Goal: Task Accomplishment & Management: Use online tool/utility

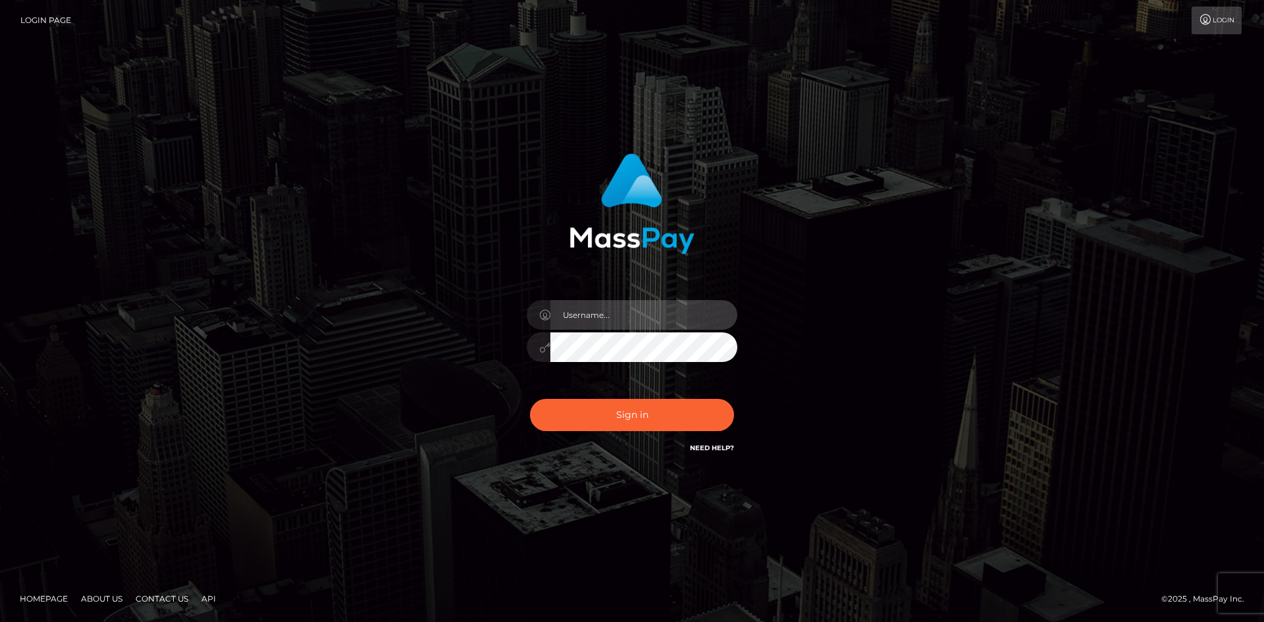
click at [585, 312] on input "text" at bounding box center [643, 315] width 187 height 30
paste input "pranav"
type input "pranav"
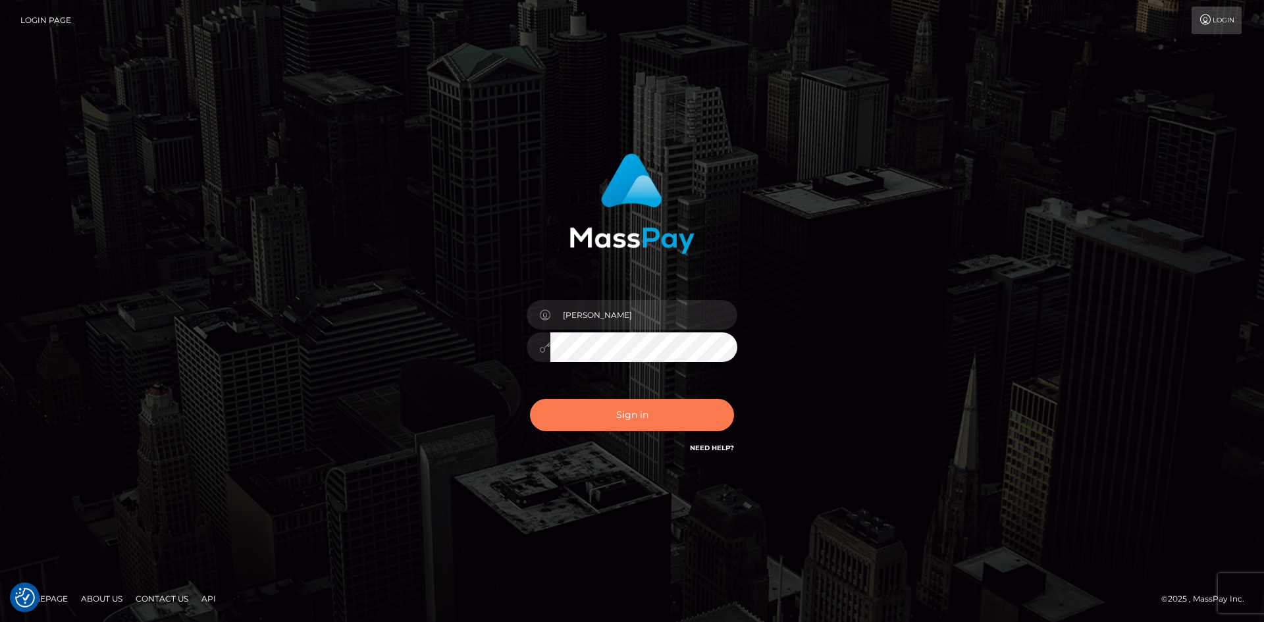
click at [564, 415] on button "Sign in" at bounding box center [632, 415] width 204 height 32
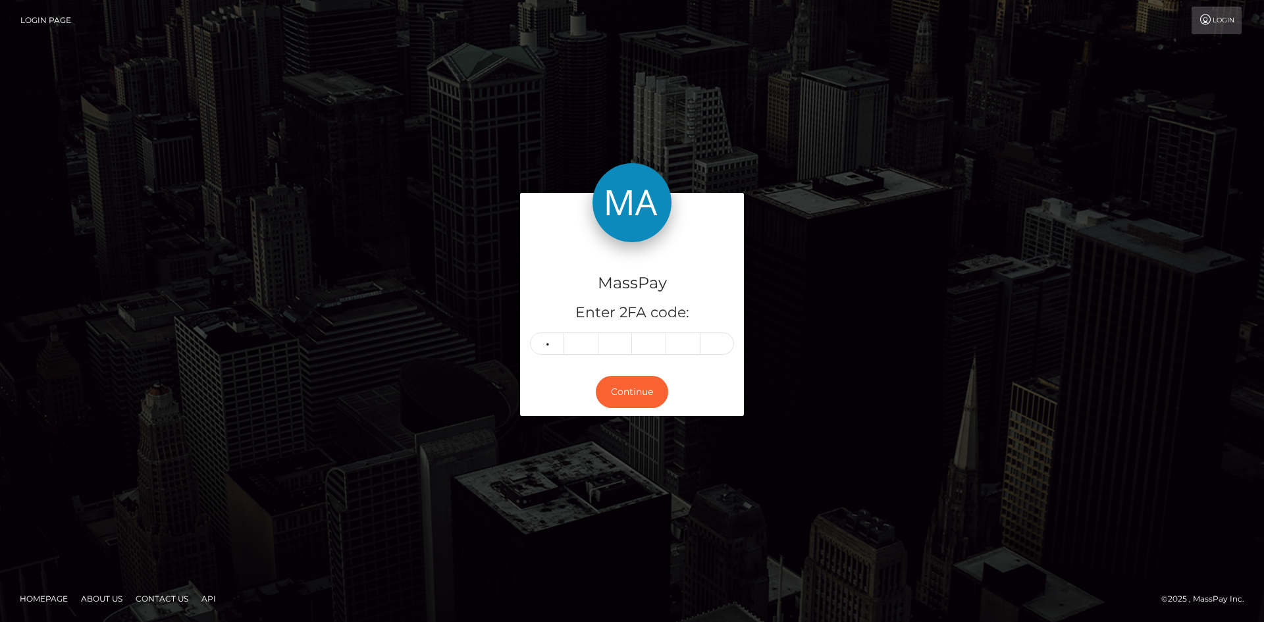
type input "6"
type input "3"
type input "1"
type input "2"
type input "9"
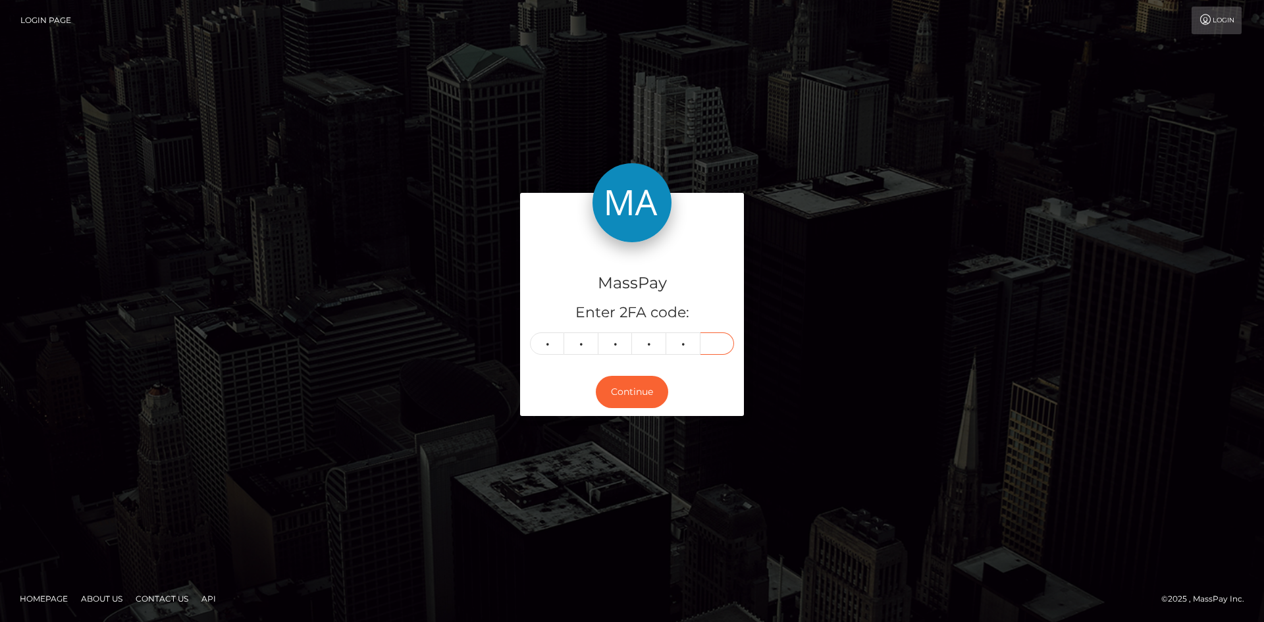
type input "2"
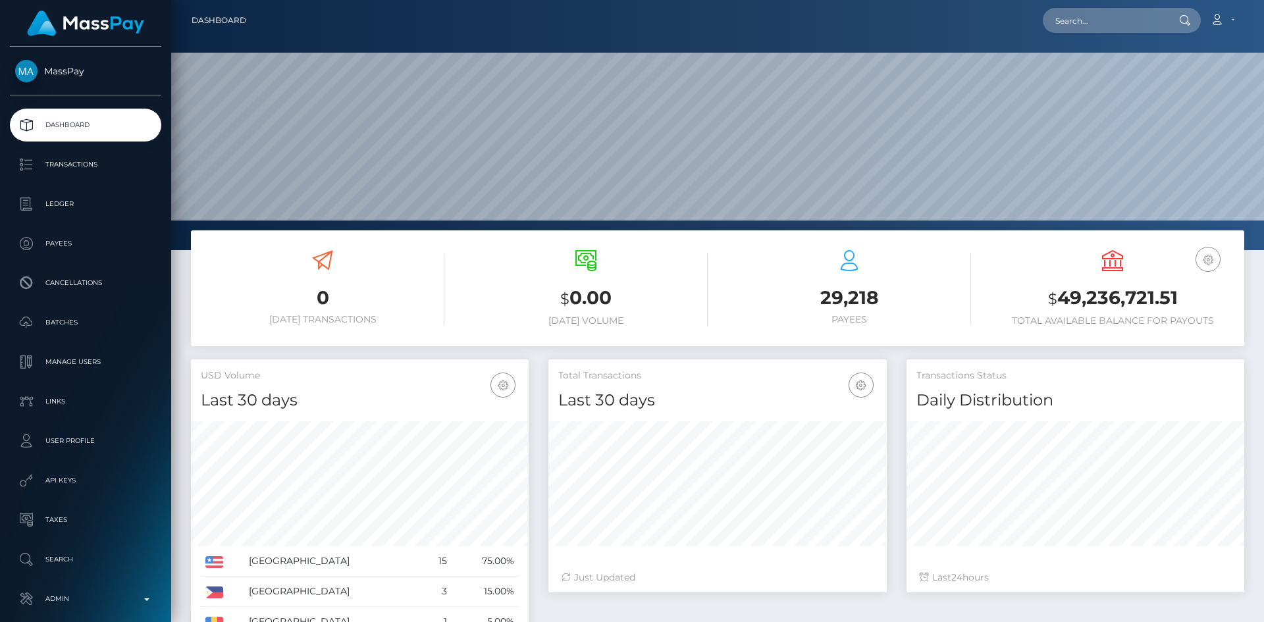
scroll to position [234, 338]
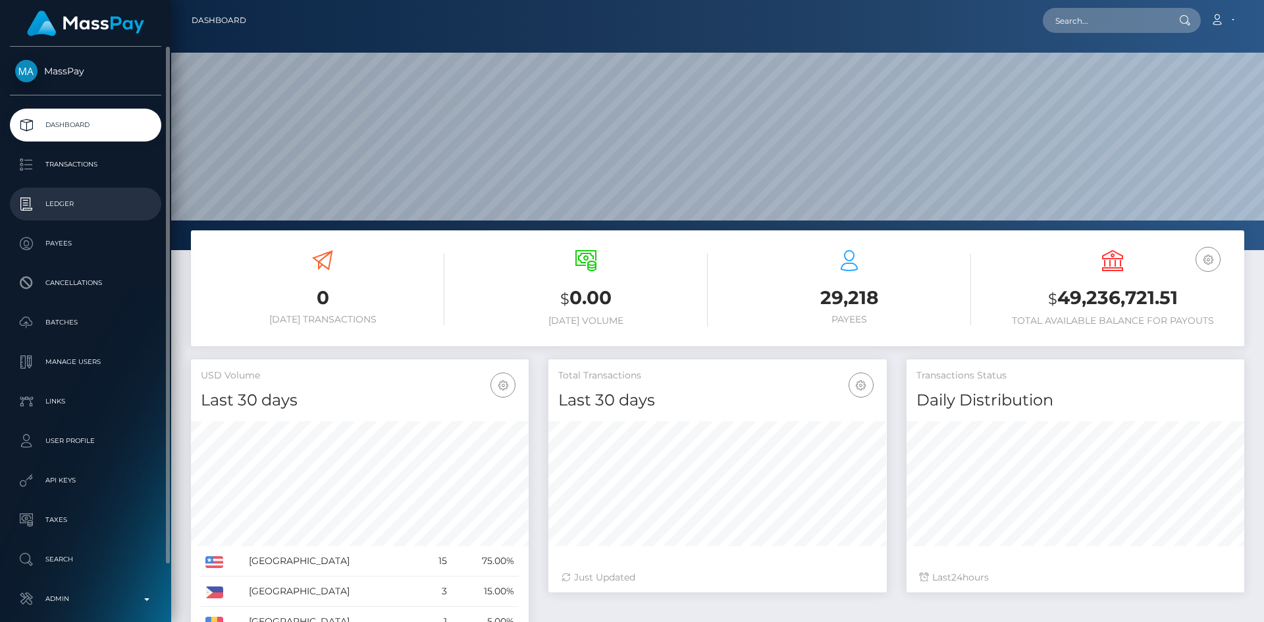
click at [70, 210] on p "Ledger" at bounding box center [85, 204] width 141 height 20
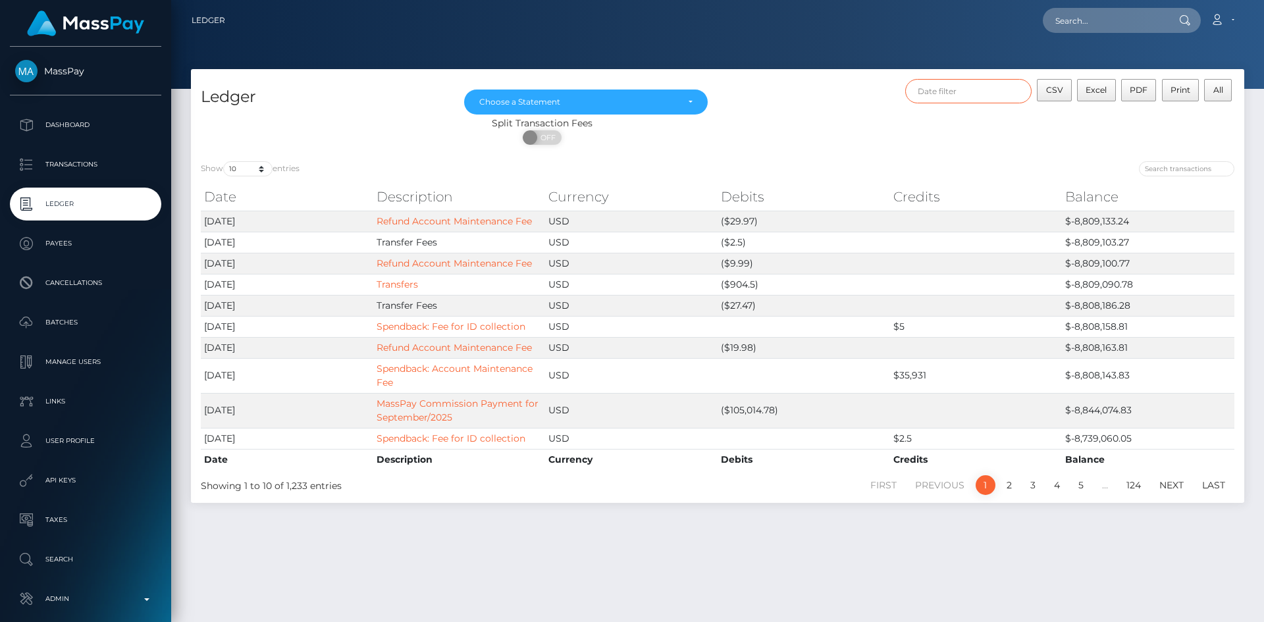
click at [958, 93] on input "text" at bounding box center [968, 91] width 127 height 24
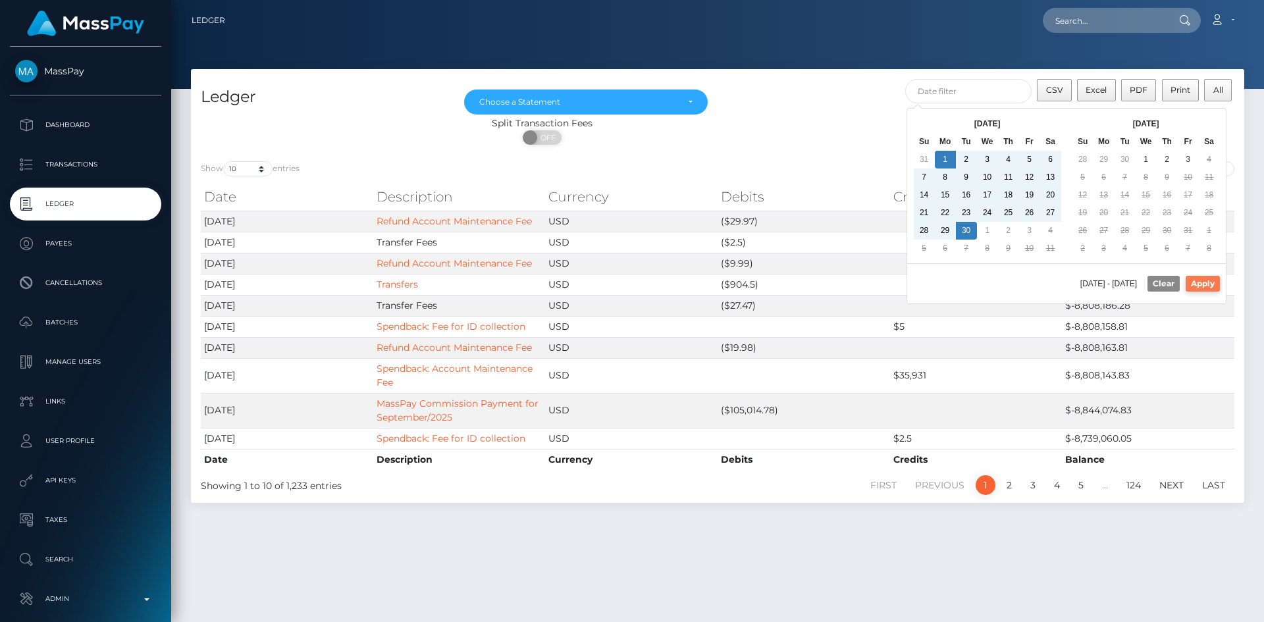
click at [1206, 282] on button "Apply" at bounding box center [1203, 284] width 34 height 16
type input "09/01/2025 - 09/30/2025"
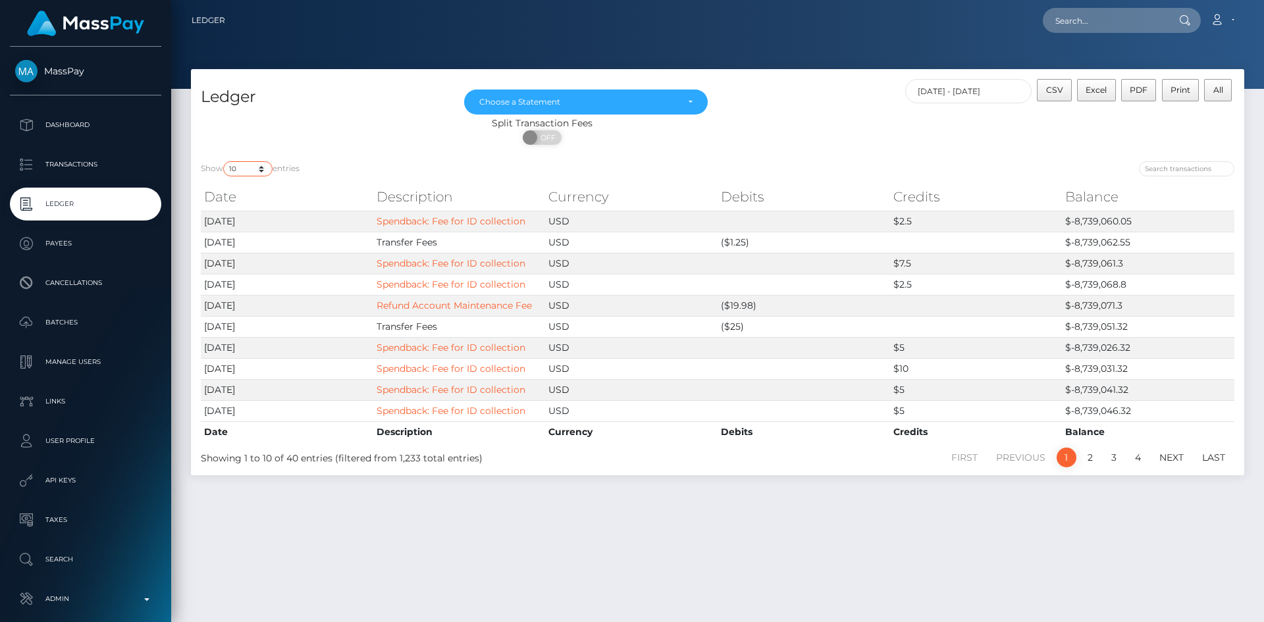
click at [266, 171] on select "10 25 50 100 250" at bounding box center [247, 168] width 49 height 15
select select "250"
click at [224, 161] on select "10 25 50 100 250" at bounding box center [247, 168] width 49 height 15
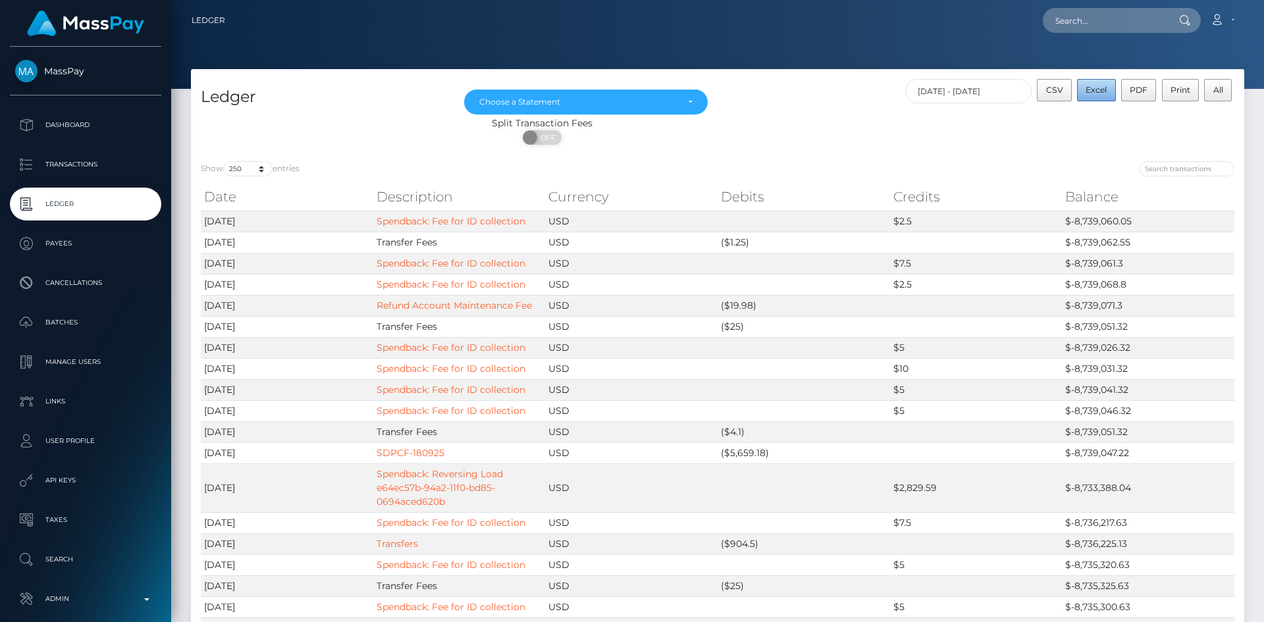
click at [1105, 90] on span "Excel" at bounding box center [1096, 90] width 21 height 10
click at [602, 100] on div "Choose a Statement" at bounding box center [578, 102] width 198 height 11
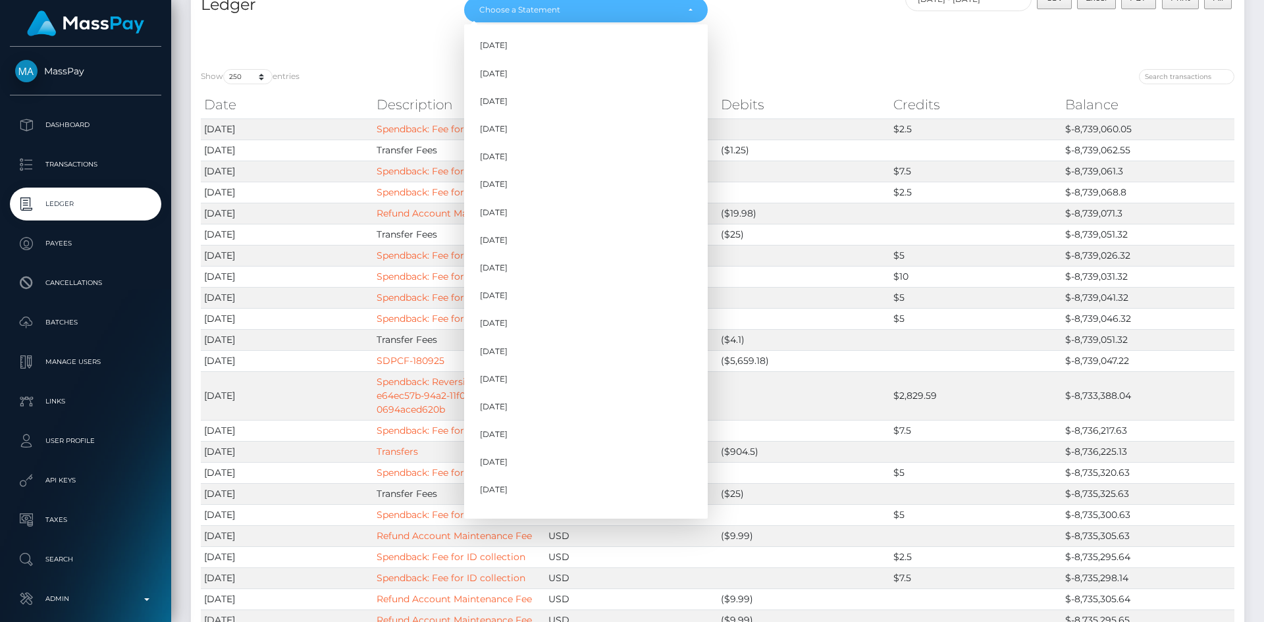
scroll to position [1238, 0]
click at [583, 470] on link "Sep 2025" at bounding box center [586, 473] width 244 height 24
select select "Sep 2025"
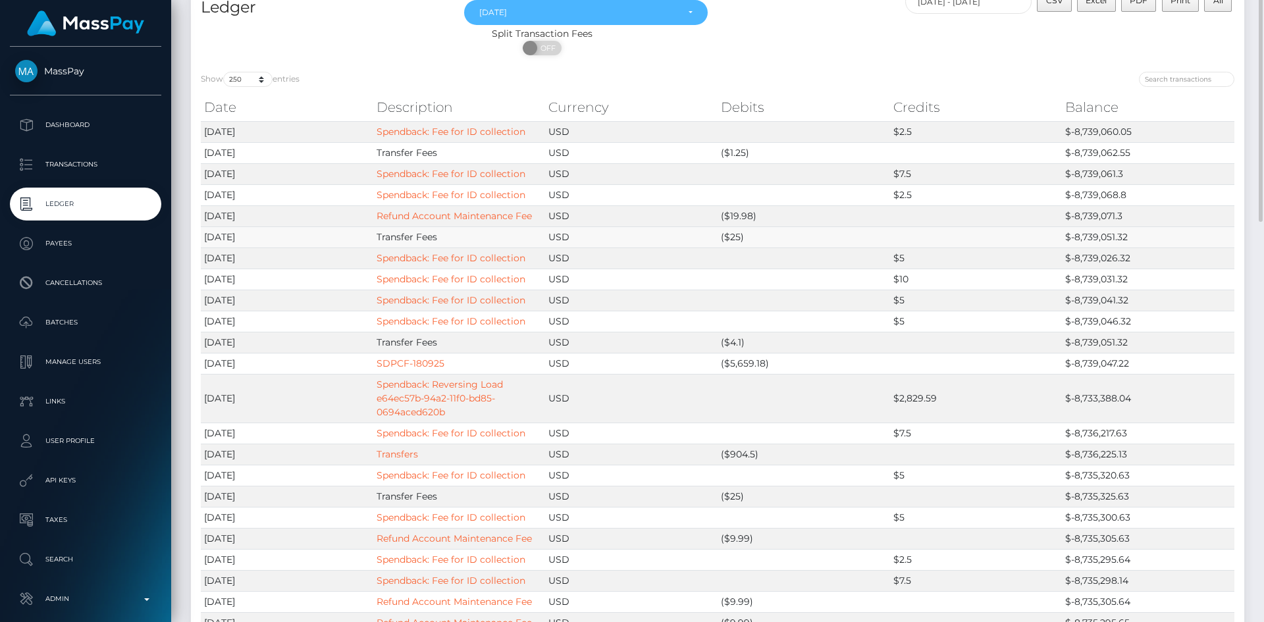
scroll to position [0, 0]
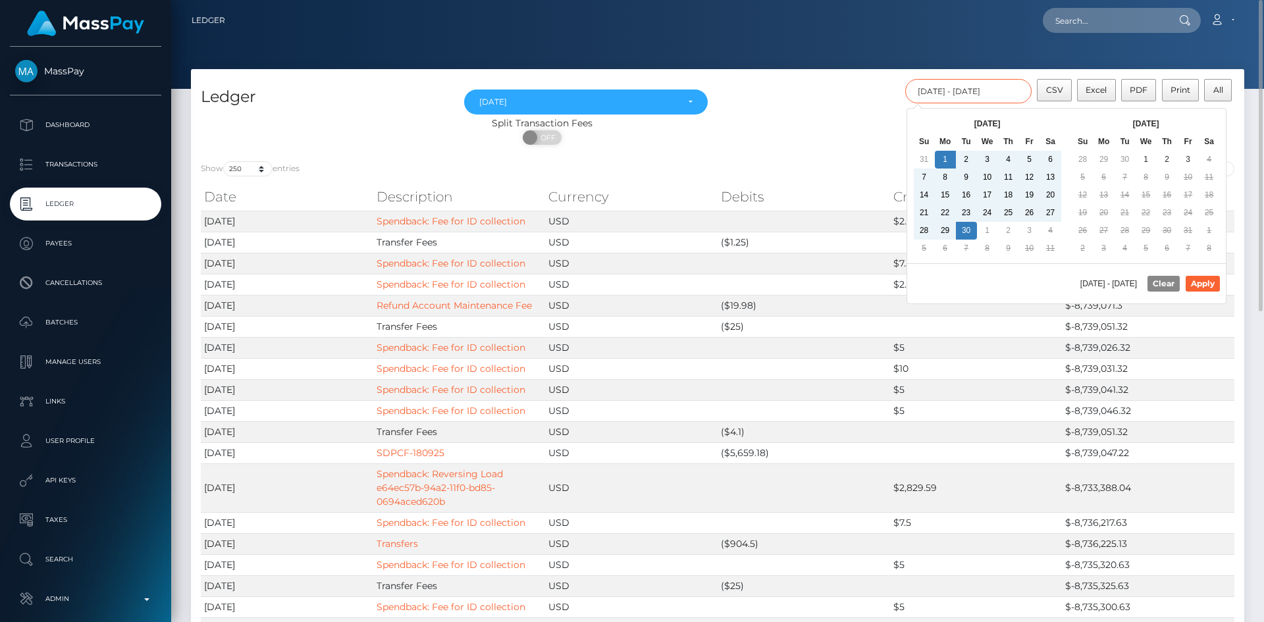
click at [953, 95] on input "09/01/2025 - 09/30/2025" at bounding box center [968, 91] width 127 height 24
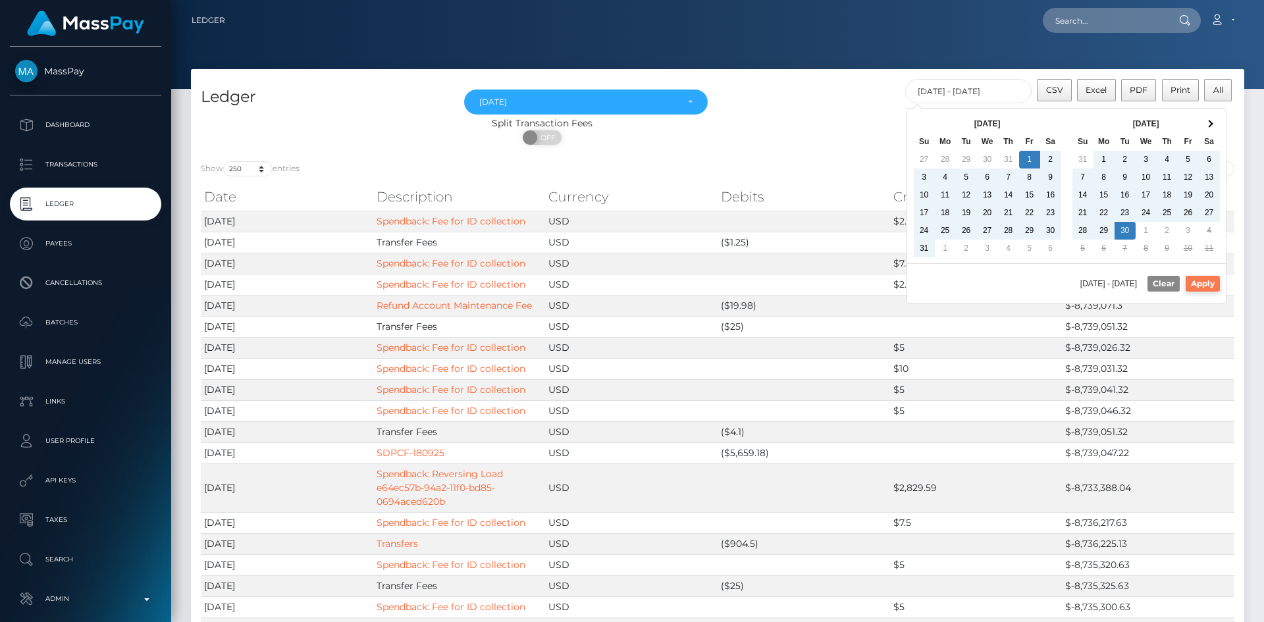
click at [1214, 284] on button "Apply" at bounding box center [1203, 284] width 34 height 16
type input "08/01/2025 - 09/30/2025"
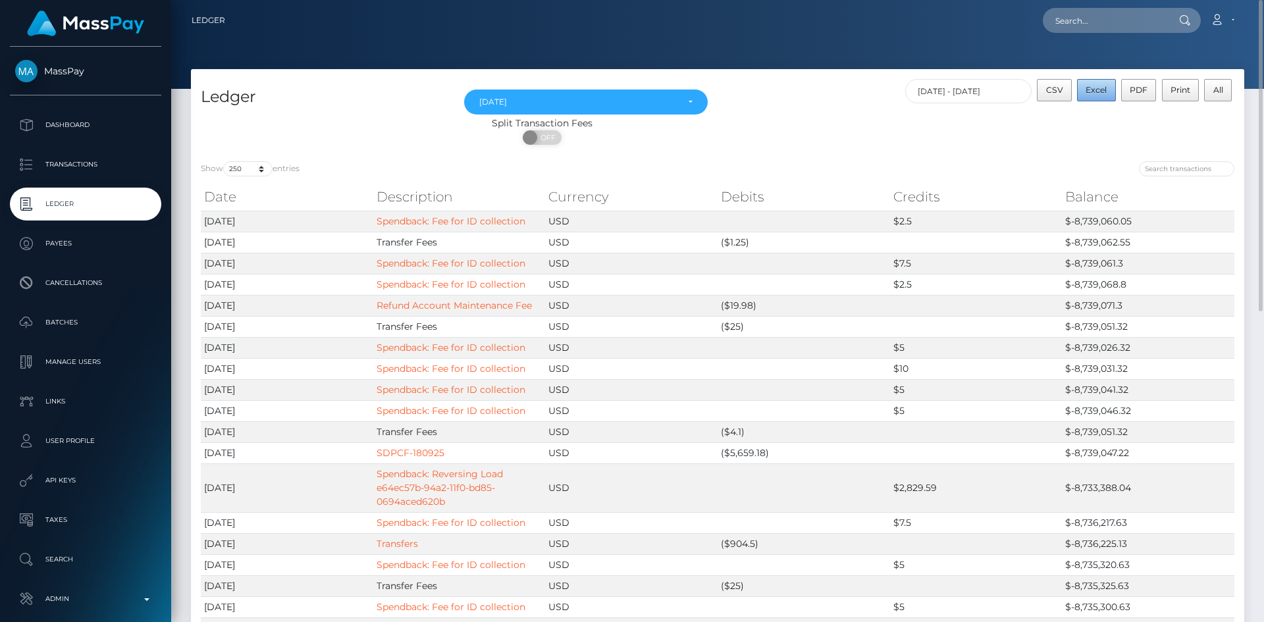
click at [1094, 92] on span "Excel" at bounding box center [1096, 90] width 21 height 10
